Goal: Task Accomplishment & Management: Complete application form

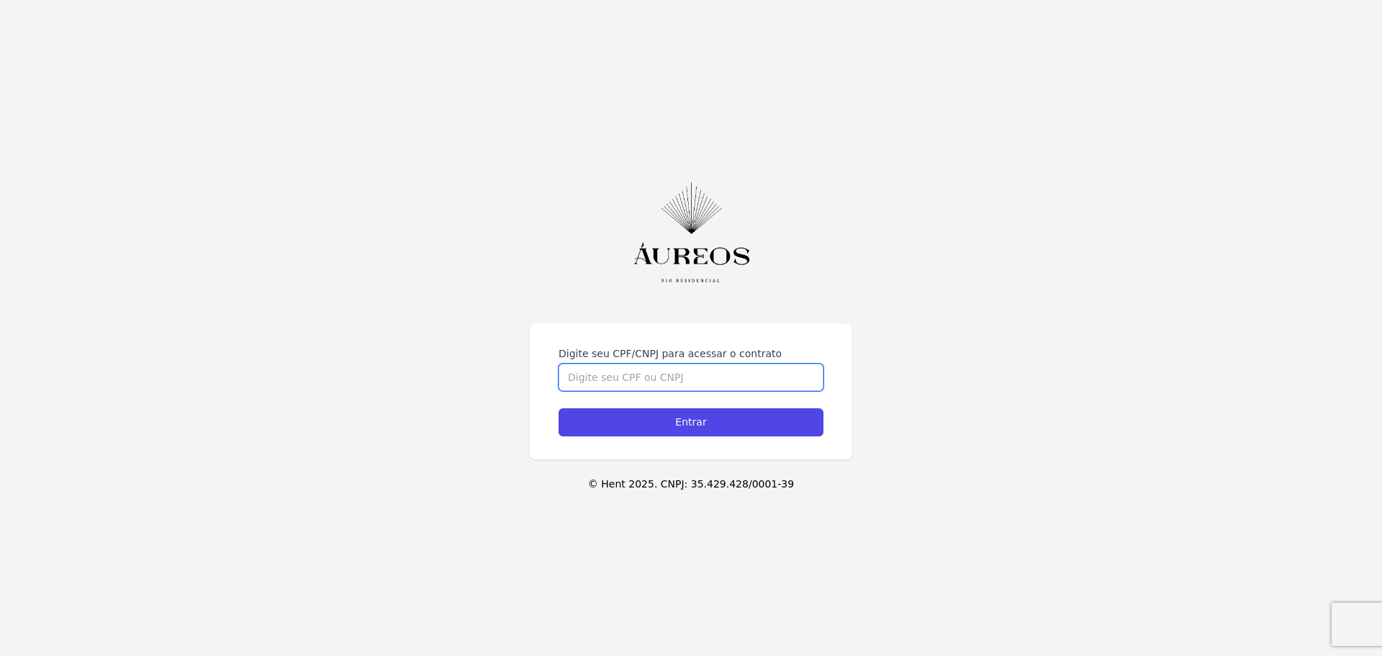
click at [653, 383] on input "Digite seu CPF/CNPJ para acessar o contrato" at bounding box center [690, 376] width 265 height 27
type input "07555777797"
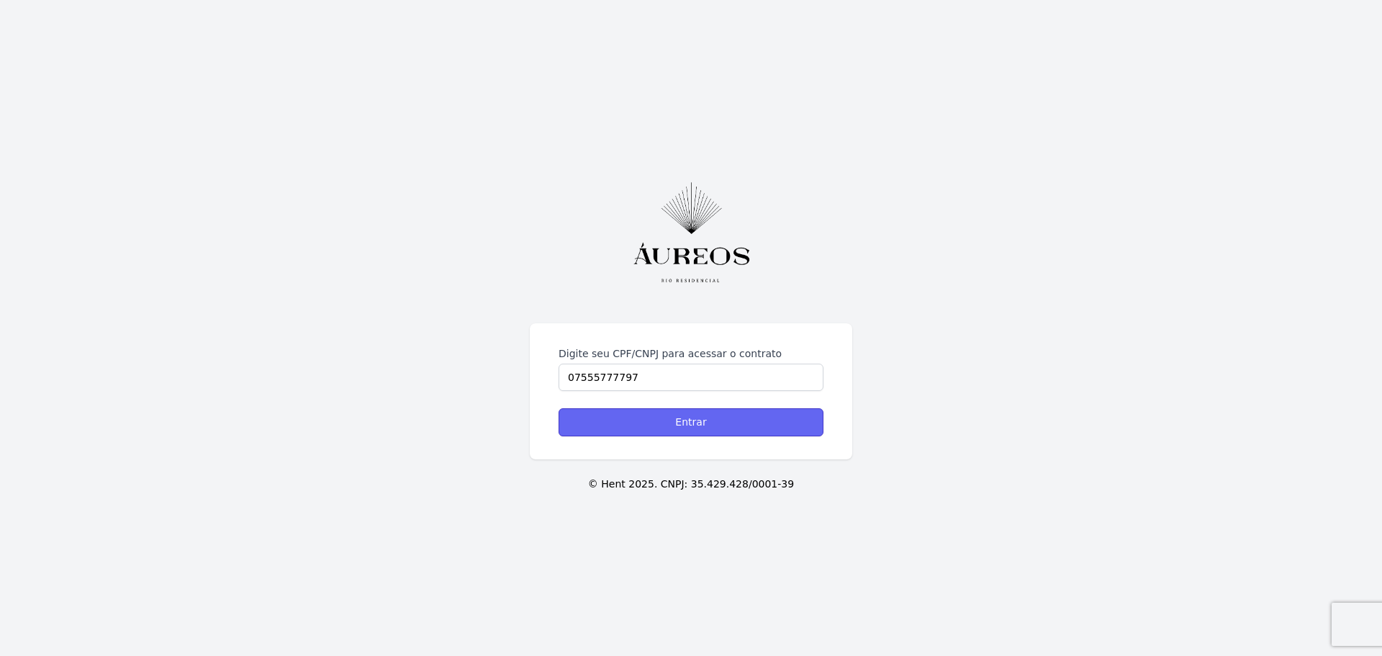
click at [715, 417] on input "Entrar" at bounding box center [690, 422] width 265 height 28
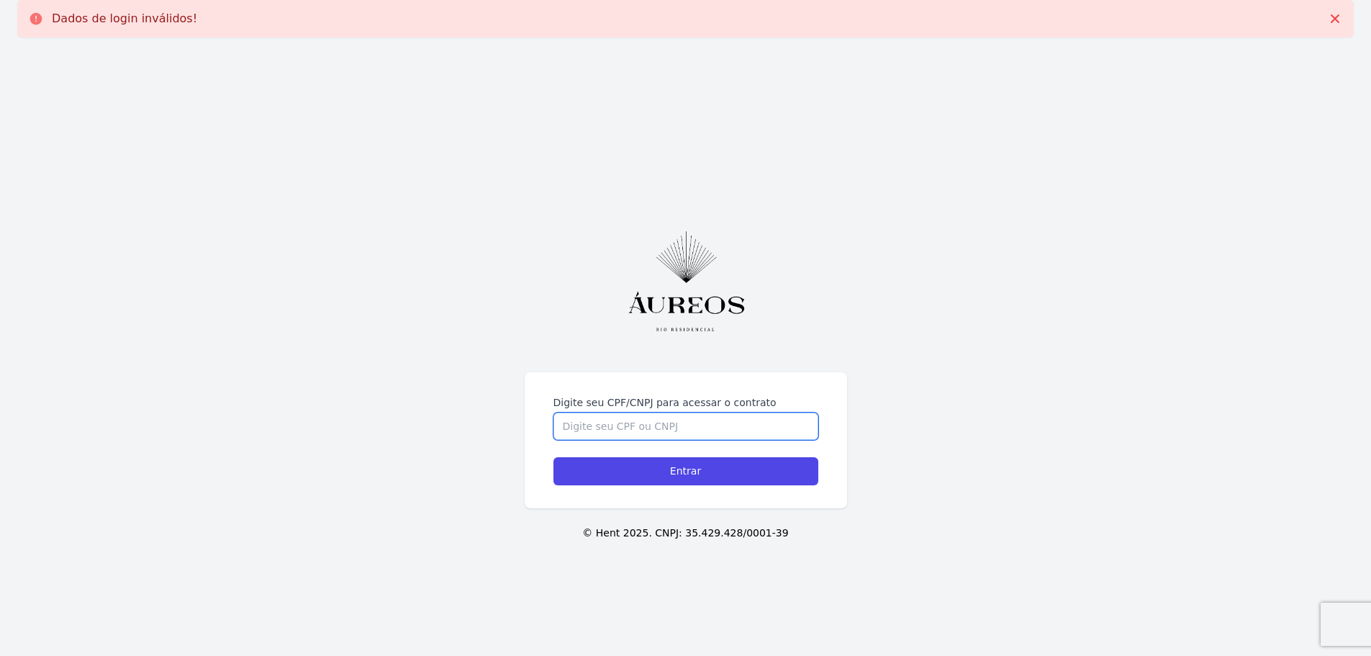
drag, startPoint x: 0, startPoint y: 0, endPoint x: 715, endPoint y: 417, distance: 827.6
click at [715, 417] on input "Digite seu CPF/CNPJ para acessar o contrato" at bounding box center [685, 425] width 265 height 27
type input "07555777797"
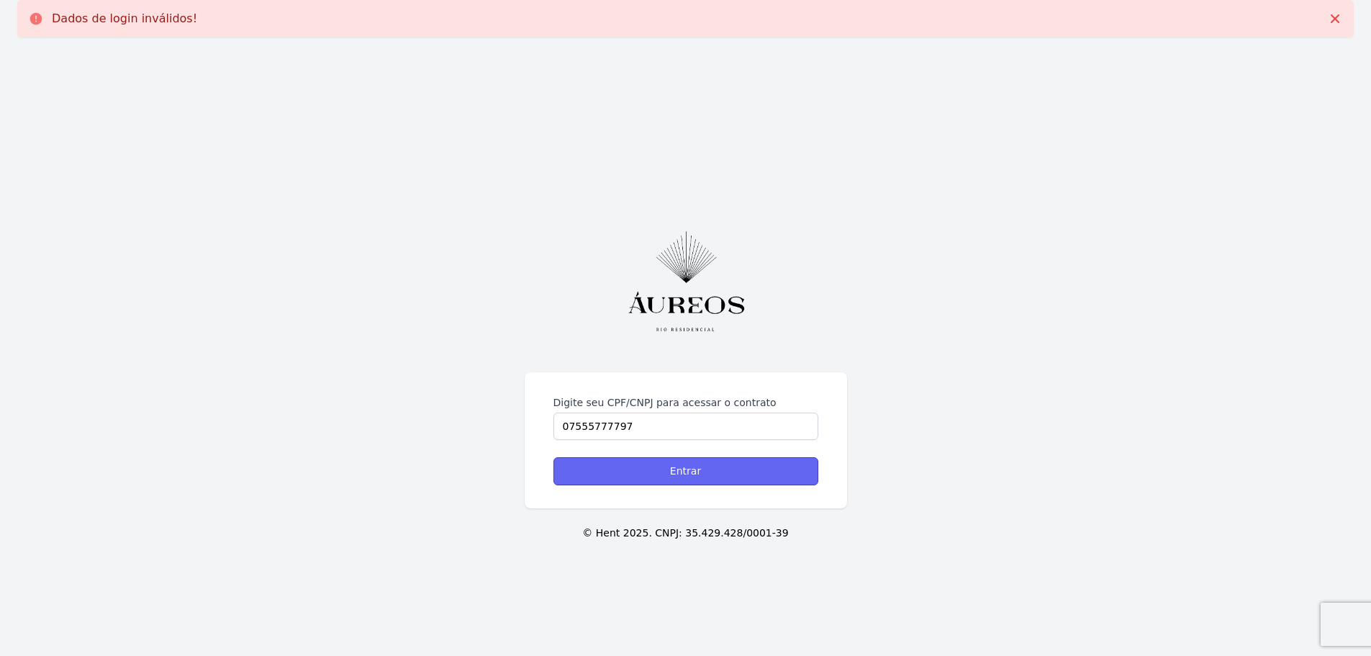
click at [699, 481] on input "Entrar" at bounding box center [685, 471] width 265 height 28
